Goal: Task Accomplishment & Management: Complete application form

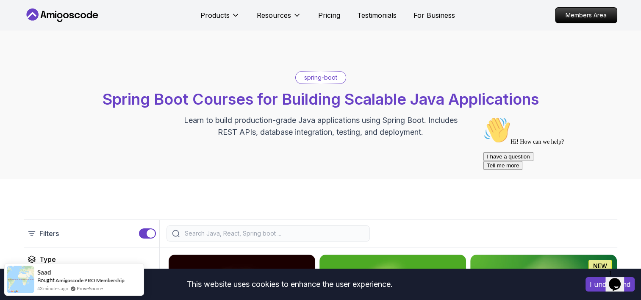
click at [622, 278] on icon "Opens Chat This icon Opens the chat window." at bounding box center [615, 285] width 14 height 14
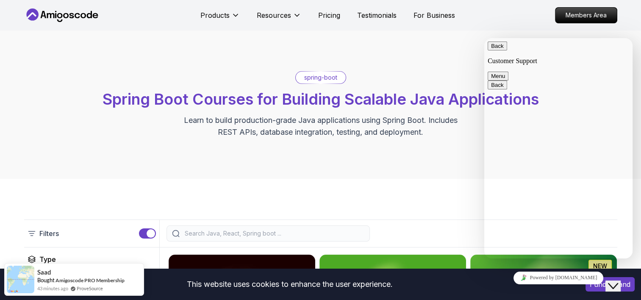
click at [614, 281] on icon "Close Chat This icon closes the chat window." at bounding box center [613, 286] width 10 height 10
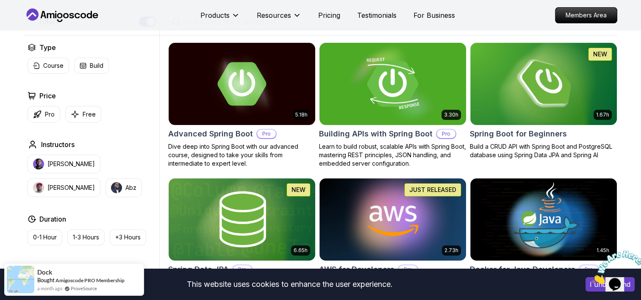
scroll to position [212, 0]
click at [546, 124] on img at bounding box center [544, 84] width 154 height 86
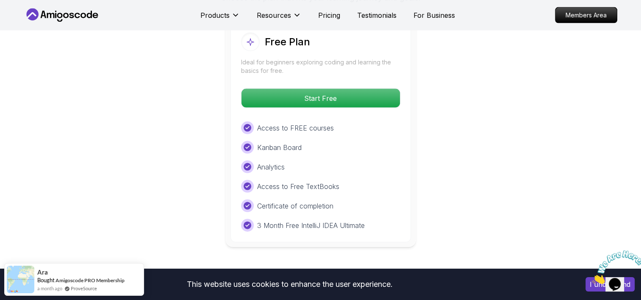
scroll to position [1780, 0]
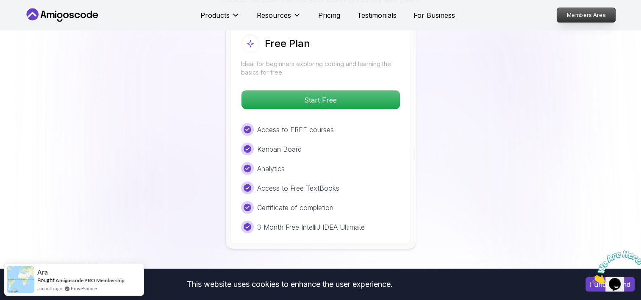
click at [584, 16] on p "Members Area" at bounding box center [586, 15] width 59 height 14
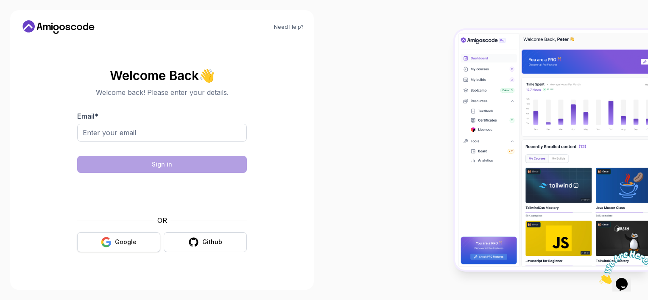
click at [133, 239] on div "Google" at bounding box center [126, 242] width 22 height 8
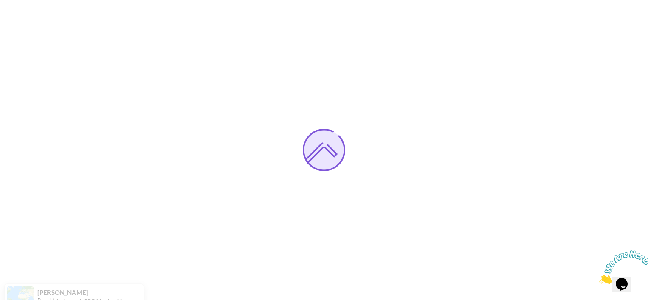
click at [599, 278] on icon "Close" at bounding box center [599, 281] width 0 height 7
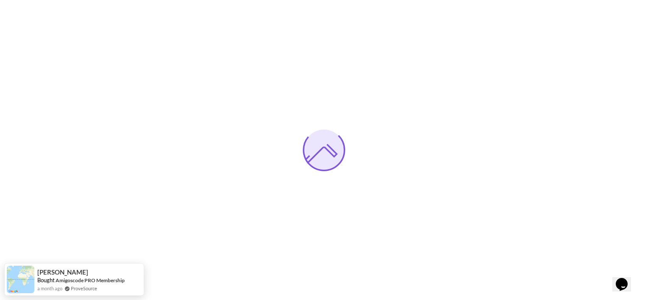
drag, startPoint x: 125, startPoint y: 266, endPoint x: 370, endPoint y: 242, distance: 245.8
click at [370, 242] on div at bounding box center [324, 150] width 648 height 300
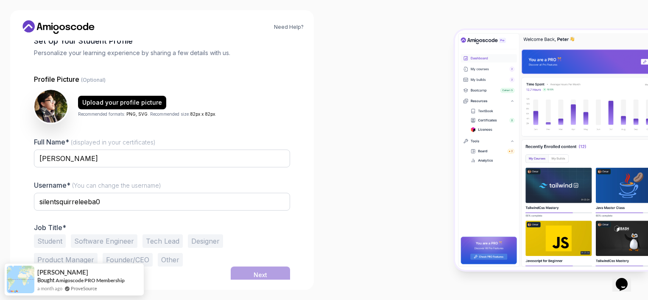
scroll to position [53, 0]
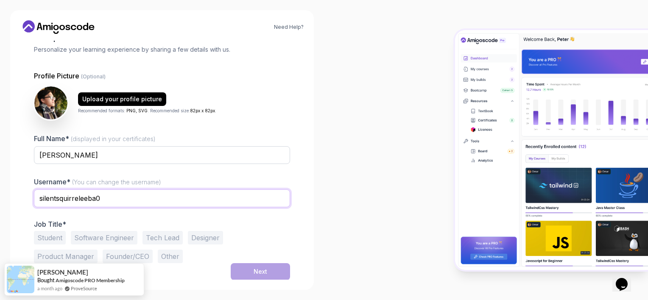
drag, startPoint x: 114, startPoint y: 200, endPoint x: 0, endPoint y: 201, distance: 113.6
click at [0, 201] on html "Need Help? 1 Set Up Your Profile 1 Set Up Your Profile 2 Let's Get to Know You …" at bounding box center [324, 150] width 648 height 300
type input "Playmaker"
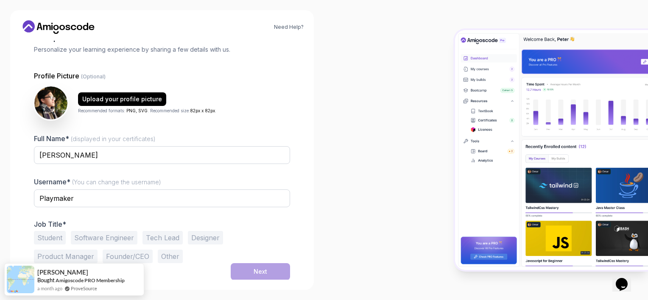
click at [125, 238] on button "Software Engineer" at bounding box center [104, 238] width 67 height 14
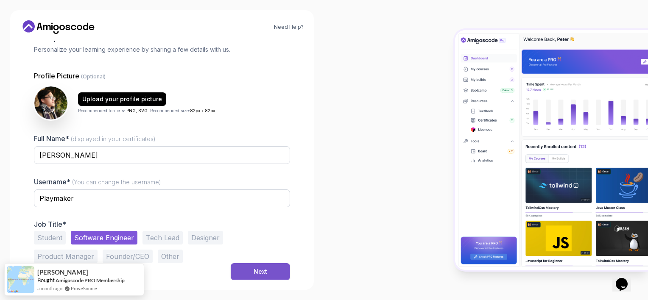
click at [267, 271] on button "Next" at bounding box center [260, 271] width 59 height 17
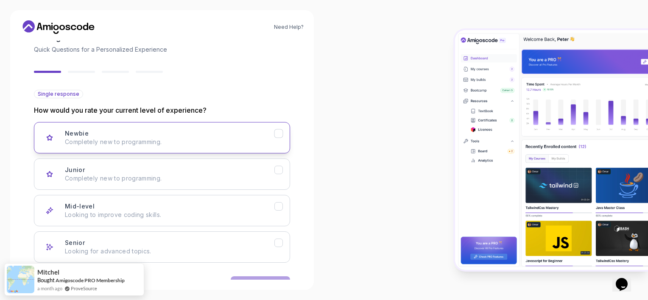
click at [161, 143] on p "Completely new to programming." at bounding box center [169, 142] width 209 height 8
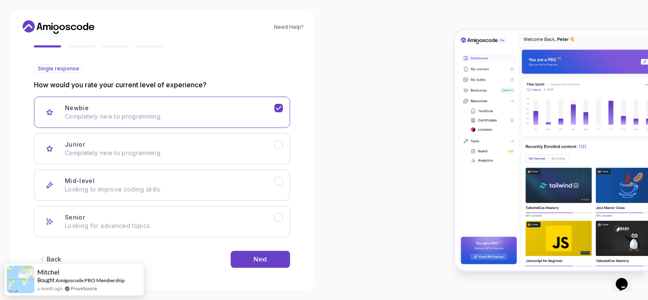
scroll to position [79, 0]
click at [250, 259] on button "Next" at bounding box center [260, 258] width 59 height 17
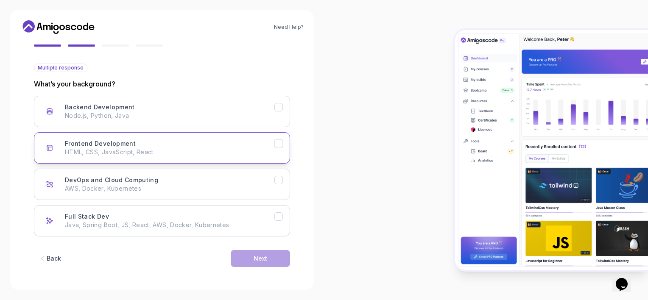
click at [137, 146] on div "Frontend Development HTML, CSS, JavaScript, React" at bounding box center [169, 147] width 209 height 17
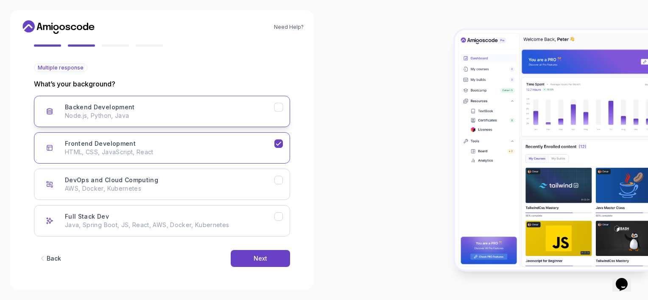
click at [150, 126] on button "Backend Development Node.js, Python, Java" at bounding box center [162, 111] width 256 height 31
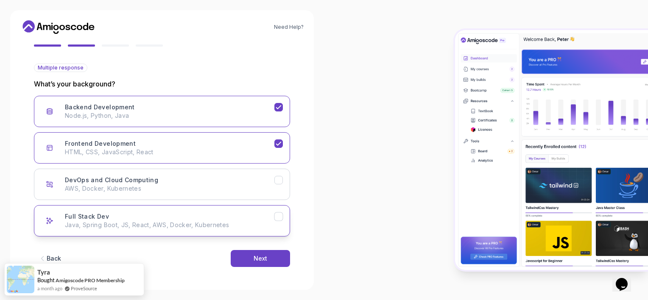
click at [250, 223] on p "Java, Spring Boot, JS, React, AWS, Docker, Kubernetes" at bounding box center [169, 225] width 209 height 8
click at [258, 258] on div "Next" at bounding box center [261, 258] width 14 height 8
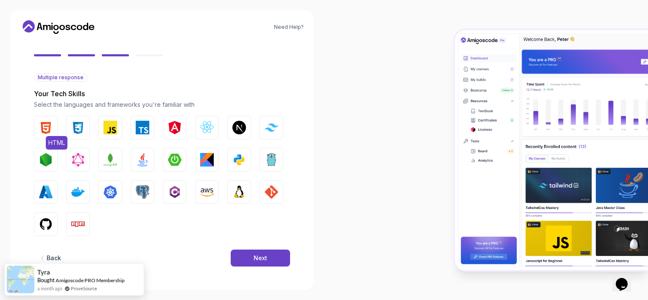
click at [51, 127] on img "button" at bounding box center [46, 128] width 14 height 14
click at [80, 131] on img "button" at bounding box center [78, 128] width 14 height 14
click at [110, 132] on img "button" at bounding box center [110, 128] width 14 height 14
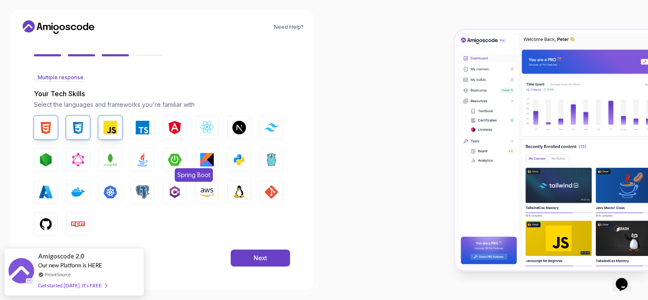
click at [177, 158] on img "button" at bounding box center [175, 160] width 14 height 14
click at [149, 165] on button "Java" at bounding box center [143, 160] width 24 height 24
click at [209, 125] on img "button" at bounding box center [207, 128] width 14 height 14
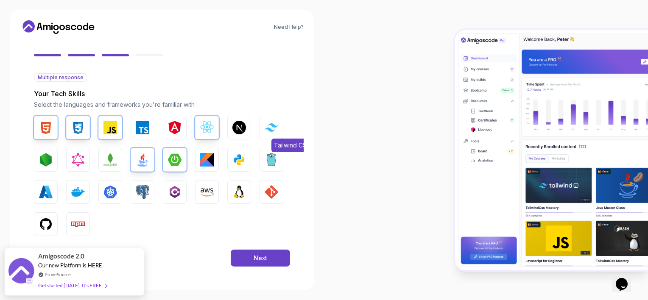
click at [264, 125] on button "Tailwind CSS" at bounding box center [271, 128] width 24 height 24
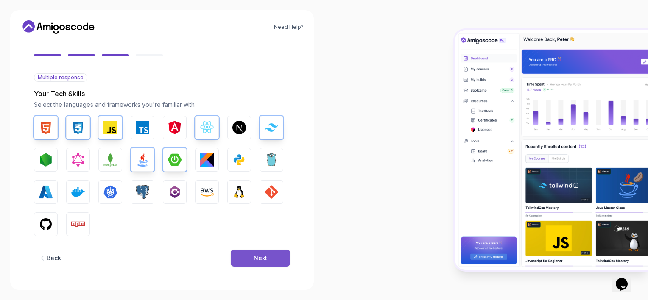
click at [259, 258] on div "Next" at bounding box center [261, 258] width 14 height 8
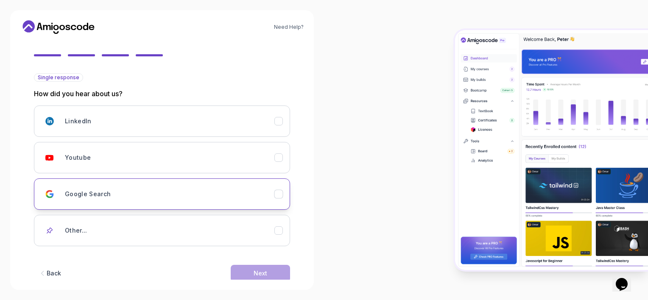
click at [189, 205] on button "Google Search" at bounding box center [162, 193] width 256 height 31
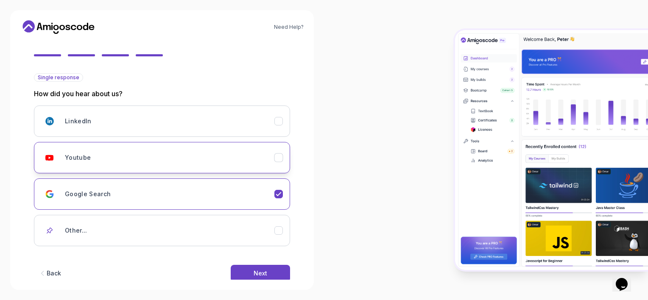
click at [197, 167] on button "Youtube" at bounding box center [162, 157] width 256 height 31
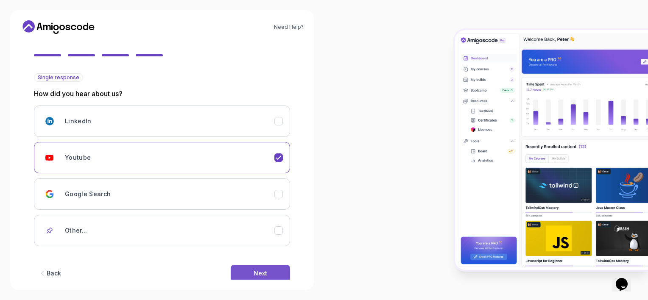
drag, startPoint x: 254, startPoint y: 259, endPoint x: 253, endPoint y: 267, distance: 7.7
click at [254, 261] on div "Back Next" at bounding box center [162, 273] width 256 height 44
click at [253, 268] on button "Next" at bounding box center [260, 273] width 59 height 17
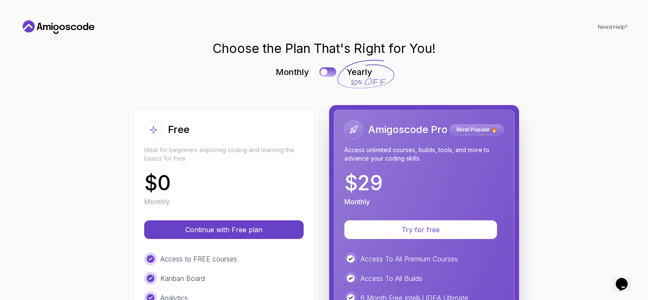
scroll to position [0, 0]
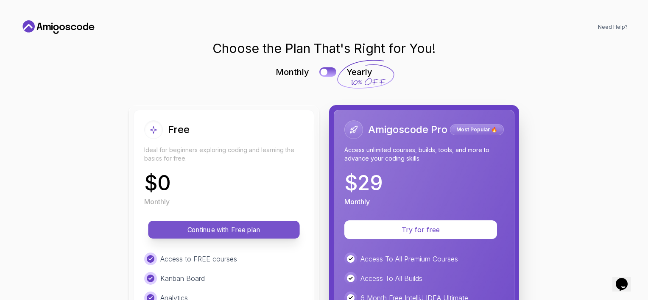
click at [230, 234] on p "Continue with Free plan" at bounding box center [224, 230] width 132 height 10
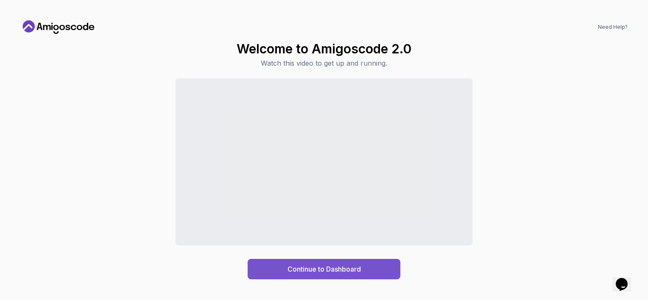
click at [349, 273] on div "Continue to Dashboard" at bounding box center [323, 269] width 73 height 10
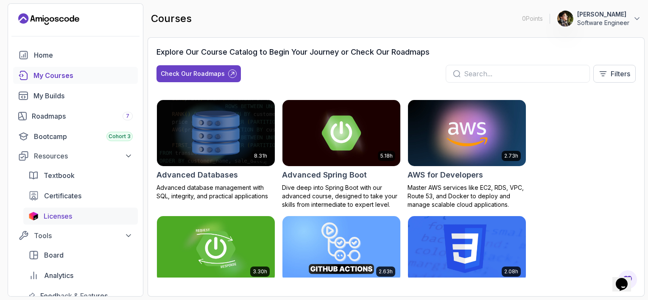
click at [69, 213] on span "Licenses" at bounding box center [58, 216] width 28 height 10
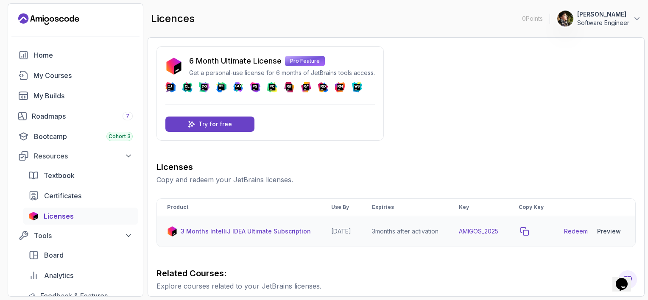
click at [529, 236] on icon "copy-button" at bounding box center [524, 231] width 8 height 8
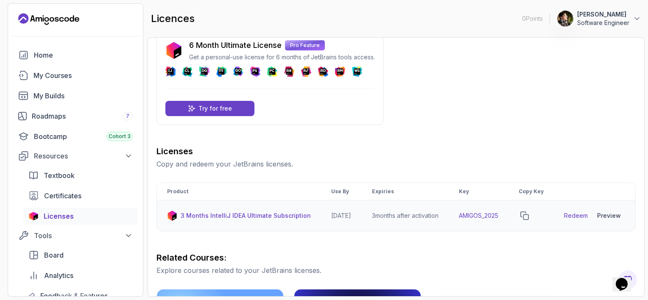
scroll to position [85, 0]
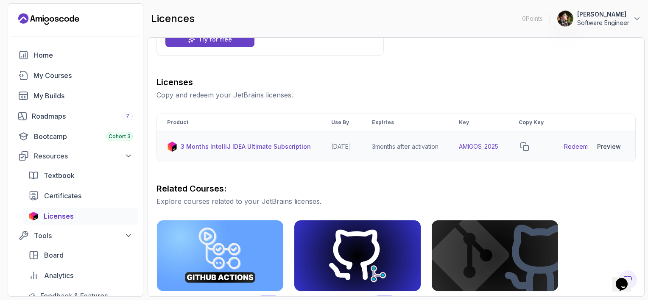
click at [578, 151] on link "Redeem" at bounding box center [576, 146] width 24 height 8
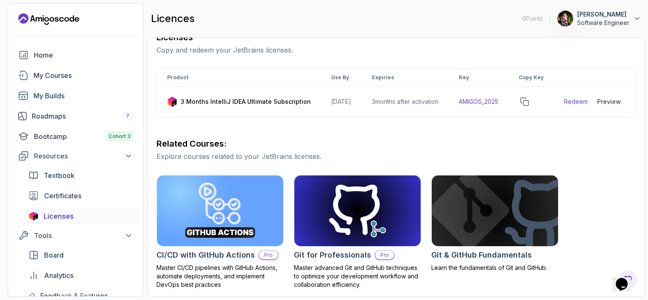
scroll to position [0, 0]
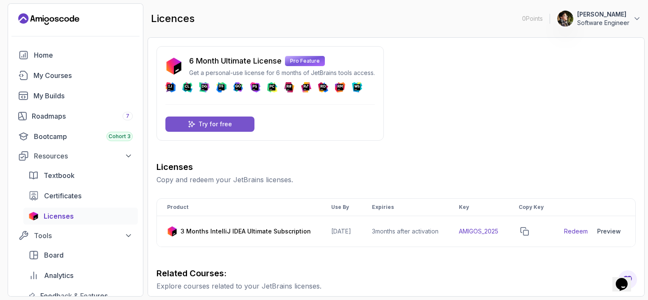
click at [249, 122] on div "Try for free" at bounding box center [209, 124] width 89 height 15
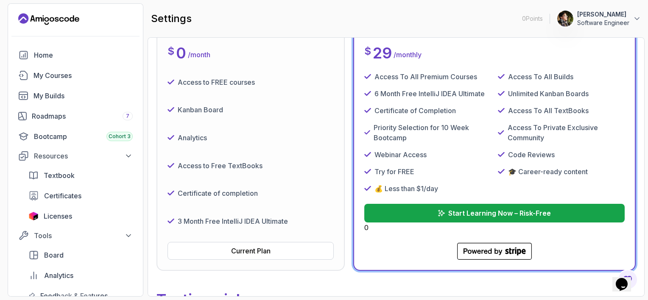
scroll to position [170, 0]
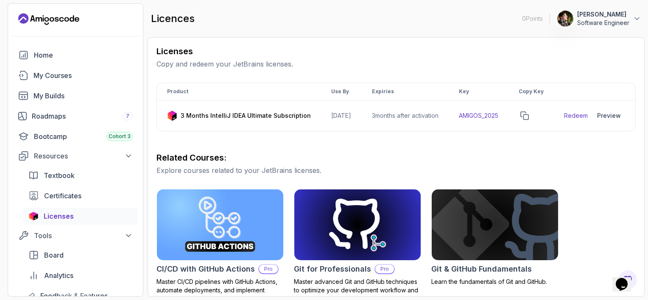
scroll to position [127, 0]
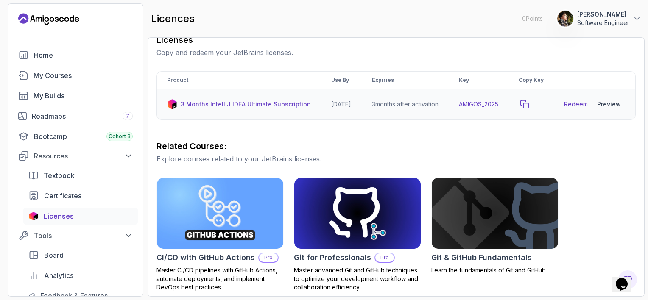
click at [529, 108] on icon "copy-button" at bounding box center [524, 104] width 8 height 8
click at [618, 109] on div "Preview" at bounding box center [609, 104] width 24 height 8
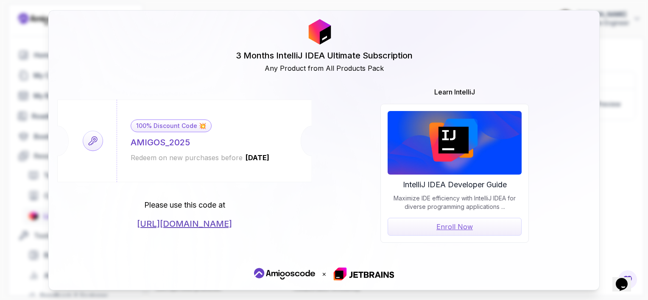
click at [445, 224] on link "Enroll Now" at bounding box center [454, 227] width 134 height 18
click at [191, 226] on link "https://jetbrains.com/store/redeem/" at bounding box center [184, 224] width 95 height 12
click at [181, 224] on link "https://jetbrains.com/store/redeem/" at bounding box center [184, 224] width 95 height 12
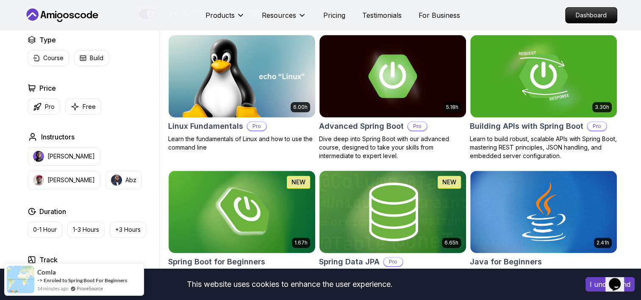
scroll to position [254, 0]
